Goal: Task Accomplishment & Management: Manage account settings

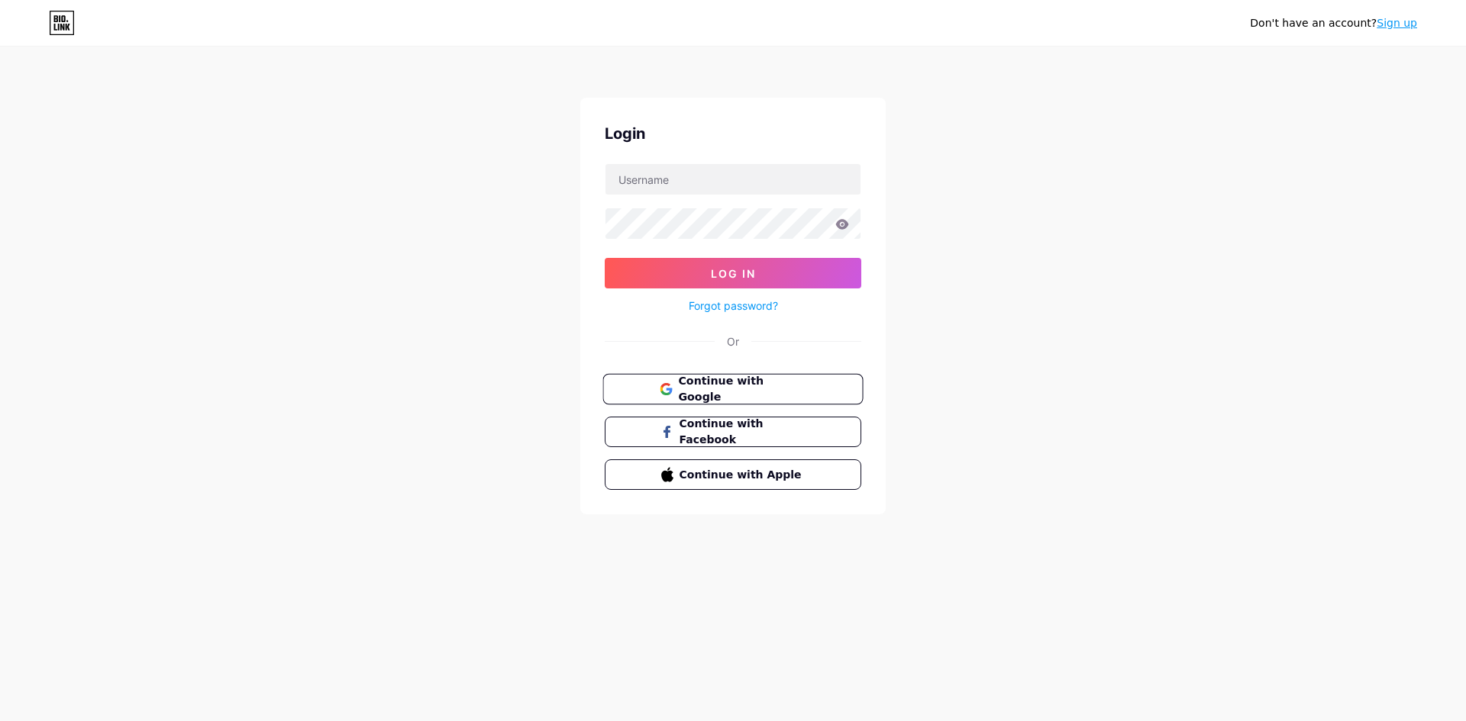
click at [713, 383] on span "Continue with Google" at bounding box center [741, 389] width 127 height 33
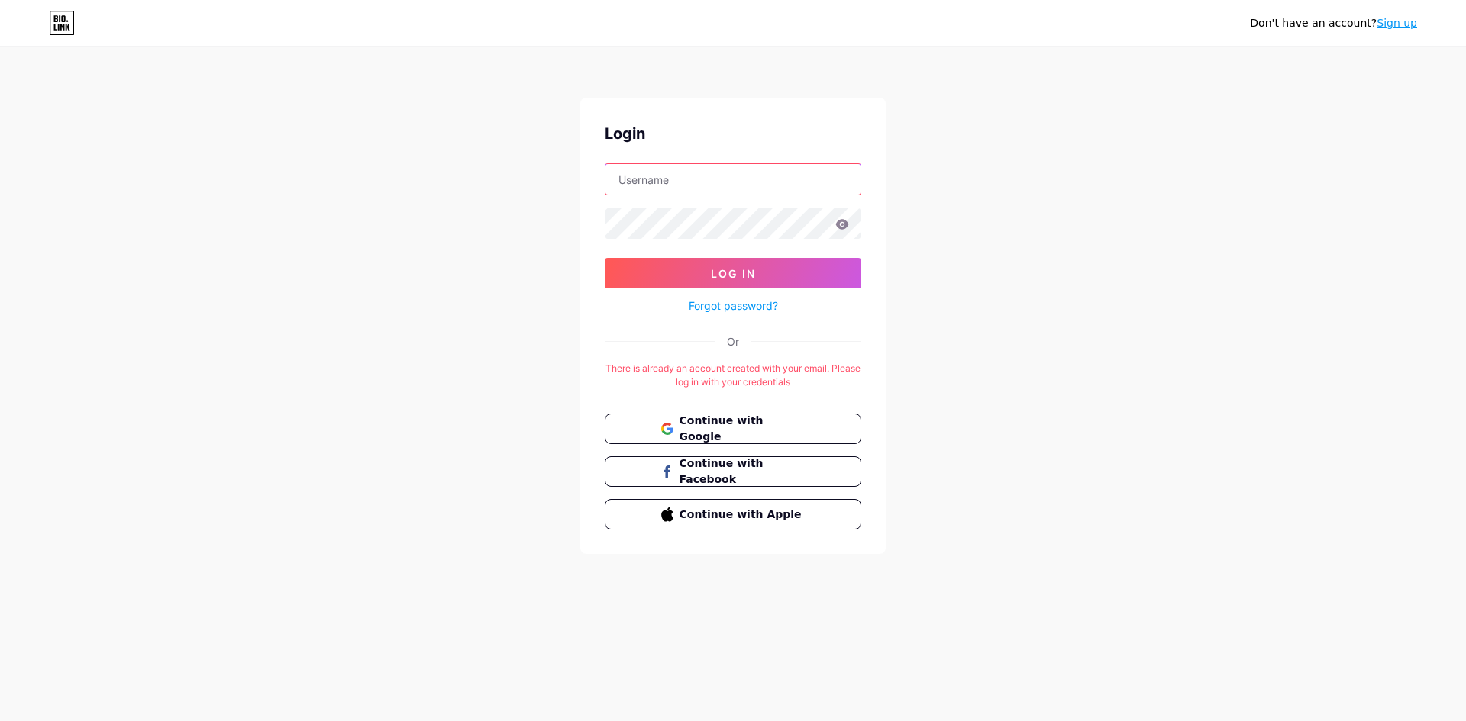
click at [734, 187] on input "text" at bounding box center [732, 179] width 255 height 31
type input "kontakt.kovciu@gmail.com"
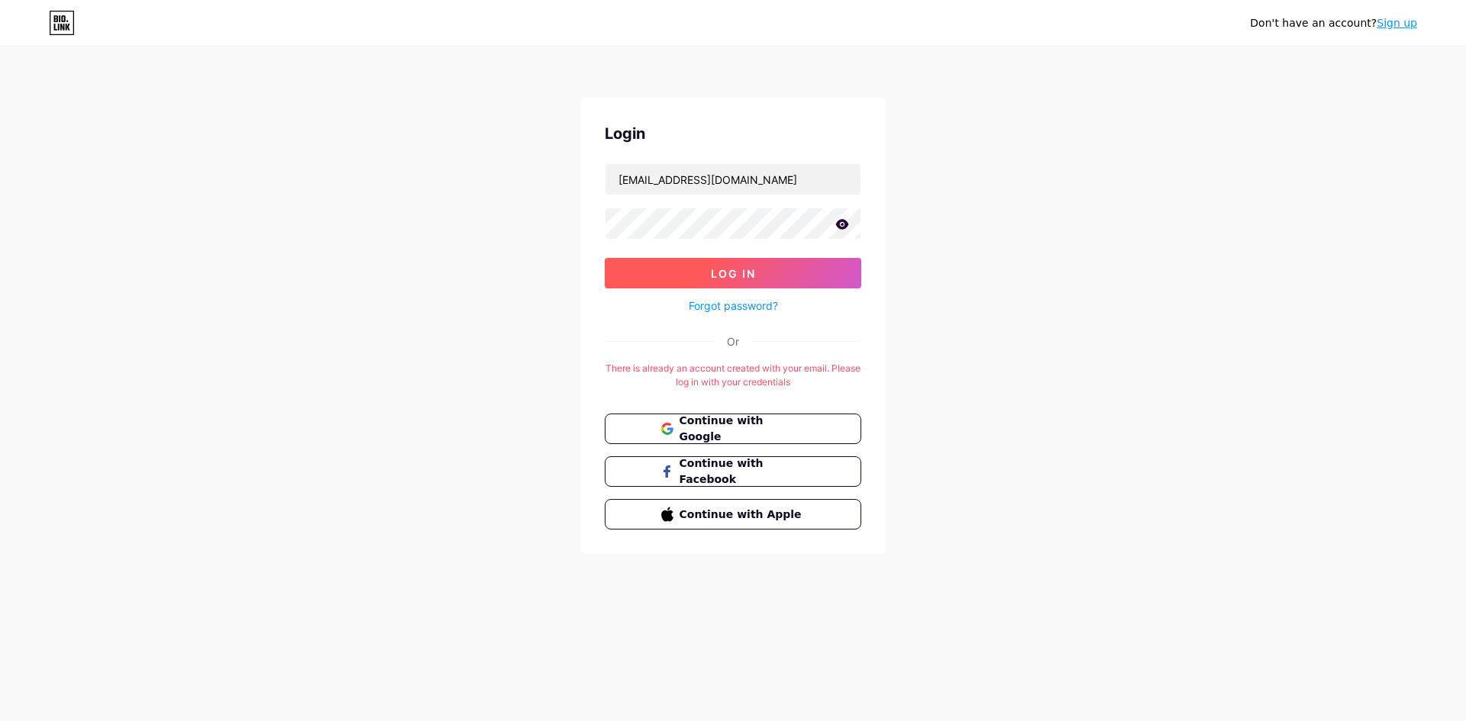
click at [750, 273] on span "Log In" at bounding box center [733, 273] width 45 height 13
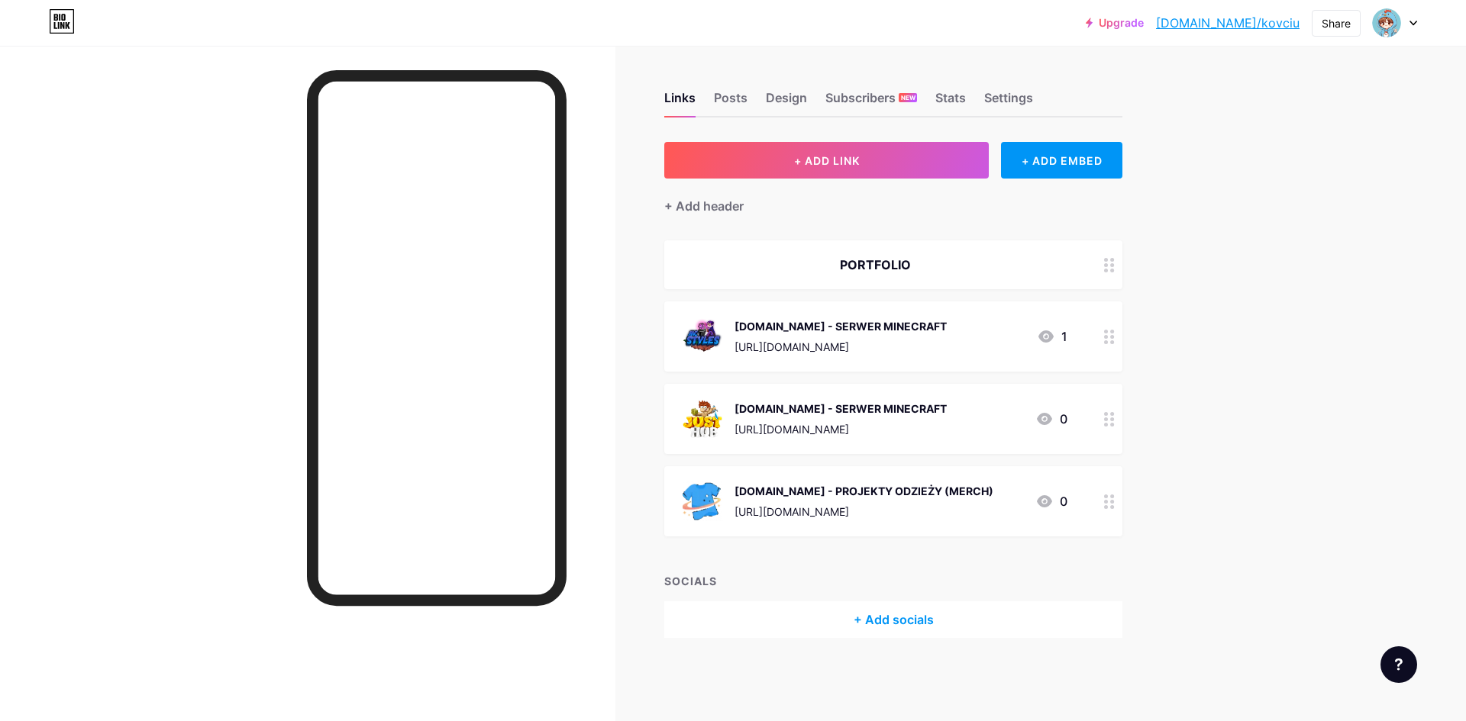
drag, startPoint x: 917, startPoint y: 408, endPoint x: 1253, endPoint y: 450, distance: 338.5
click at [1257, 450] on div "Upgrade bio.link/kovciu... bio.link/kovciu Share Switch accounts Kovciu bio.lin…" at bounding box center [733, 360] width 1466 height 721
click at [932, 400] on div "JUSTHUB.PL - SERWER MINECRAFT https://dc.justhub.pl/ 0" at bounding box center [875, 419] width 385 height 40
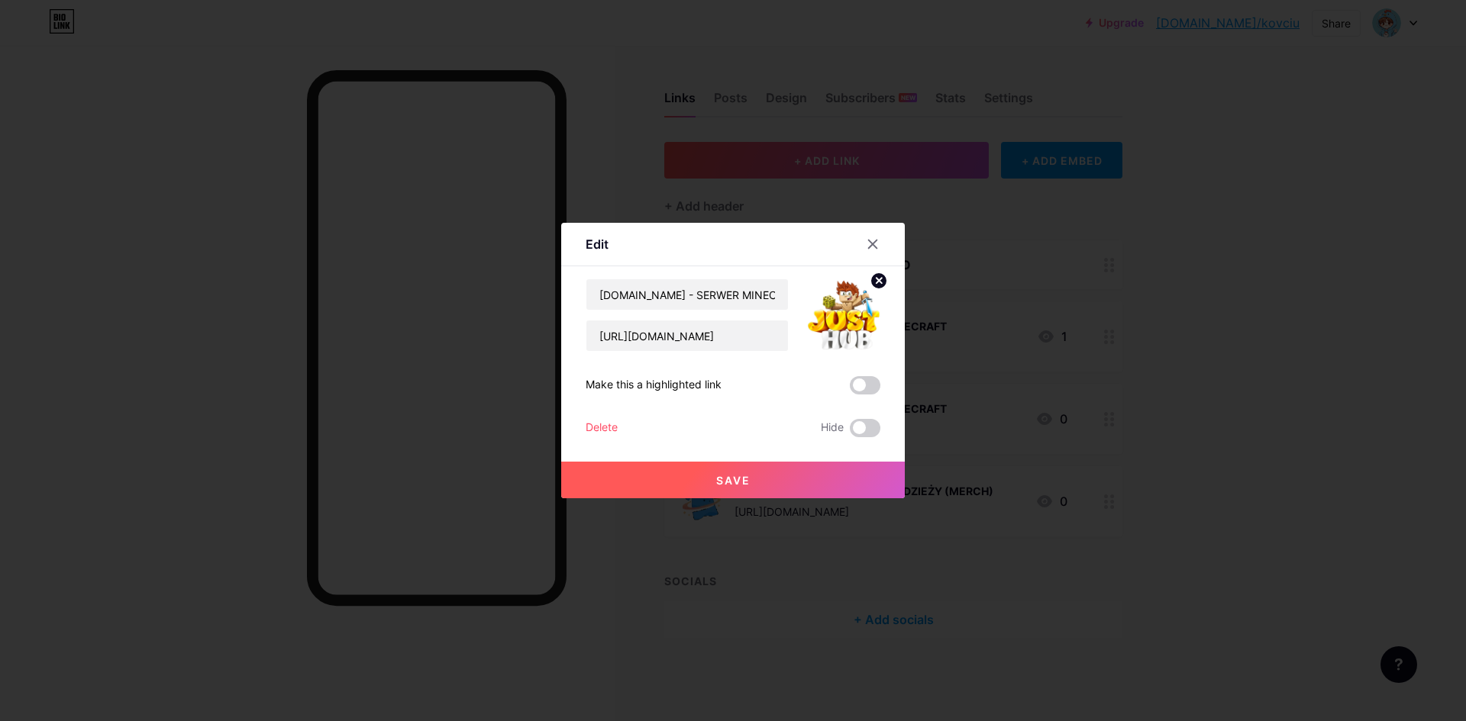
click at [602, 431] on div "Delete" at bounding box center [602, 428] width 32 height 18
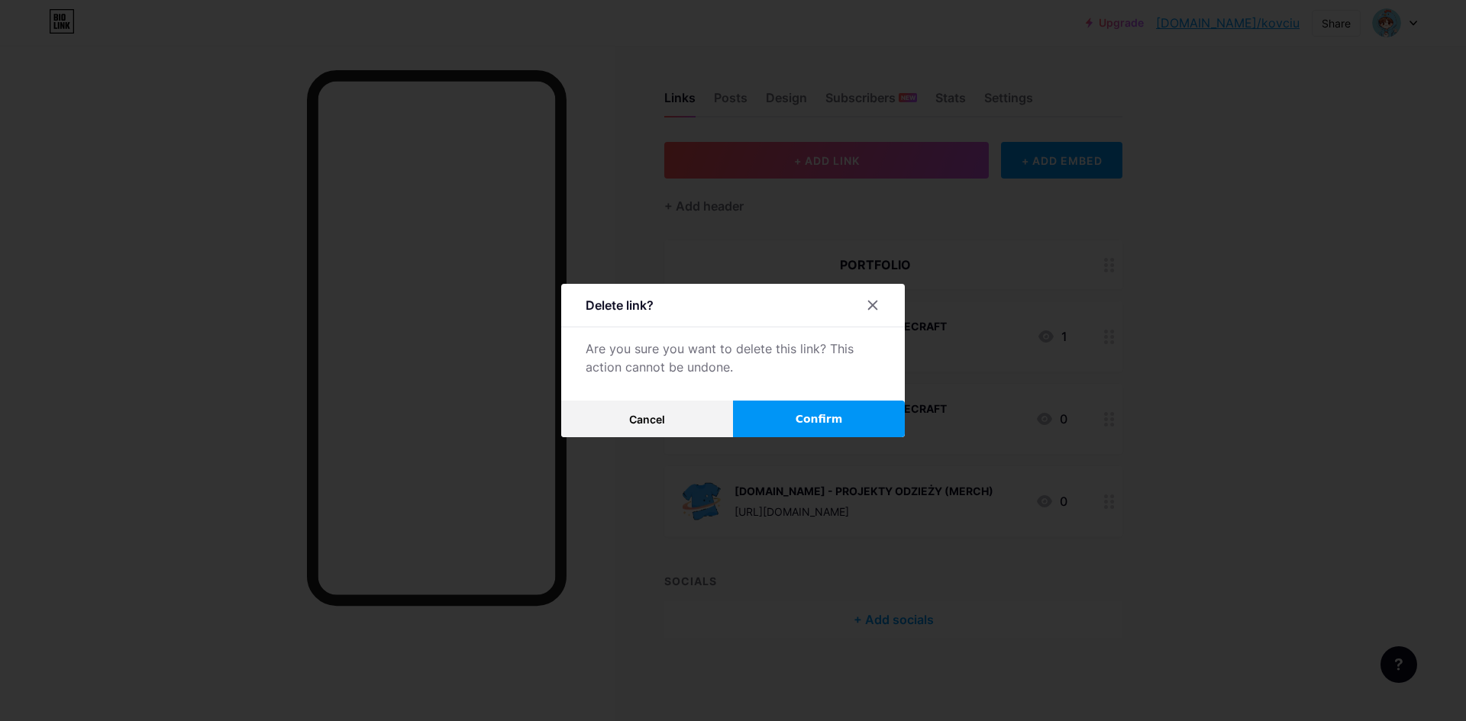
click at [832, 418] on span "Confirm" at bounding box center [819, 419] width 47 height 16
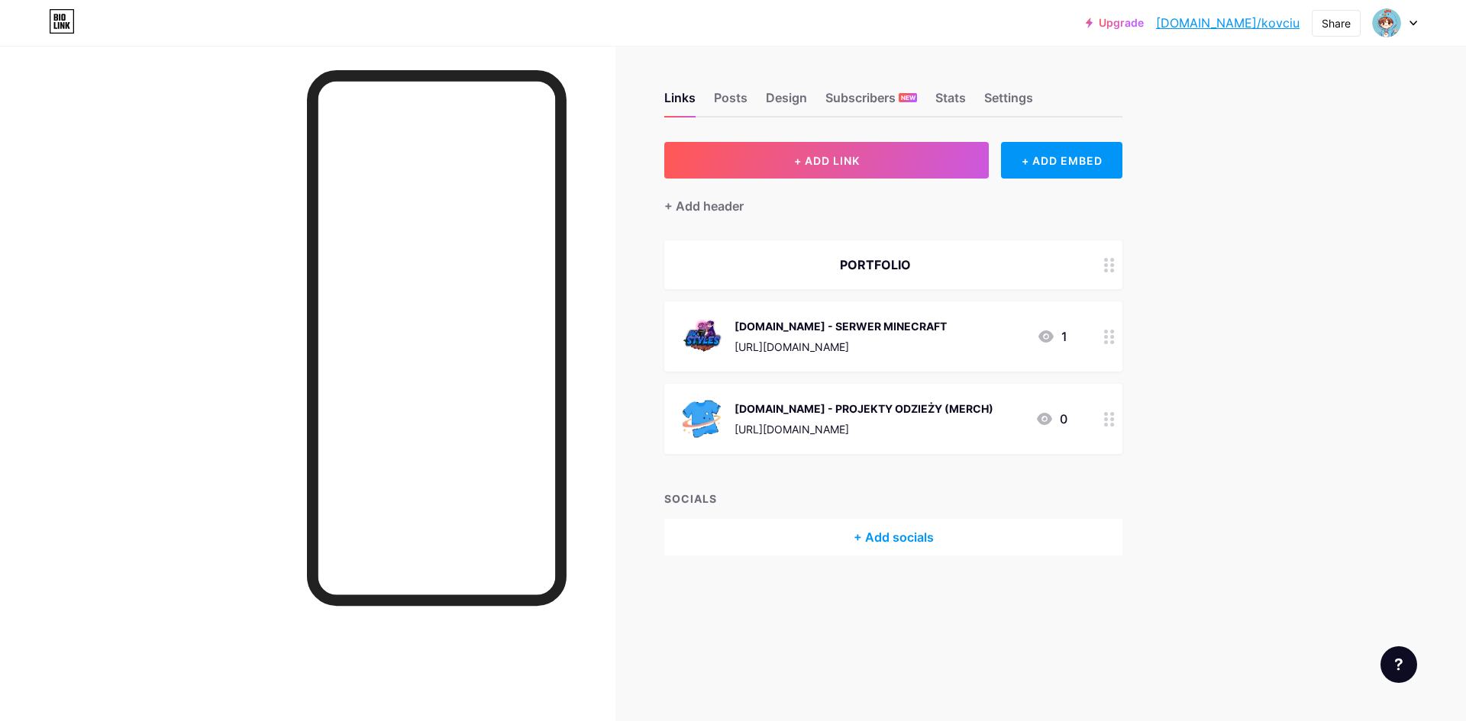
click at [1279, 366] on div "Upgrade bio.link/kovciu... bio.link/kovciu Share Switch accounts Kovciu bio.lin…" at bounding box center [733, 360] width 1466 height 721
